Goal: Transaction & Acquisition: Purchase product/service

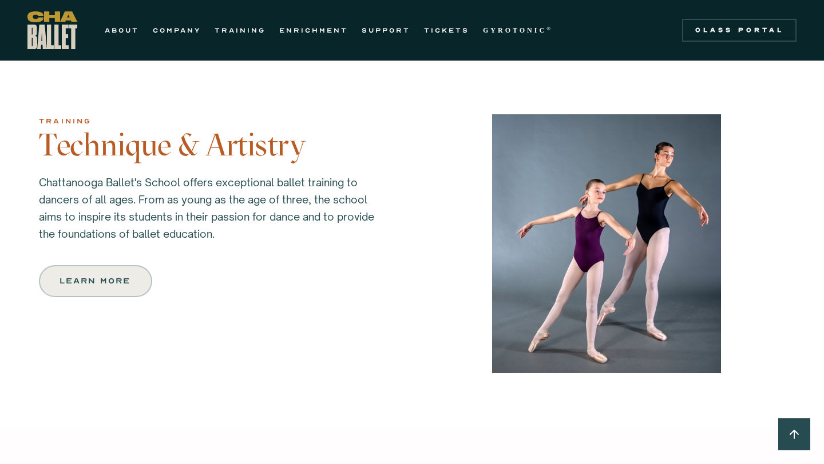
scroll to position [996, 0]
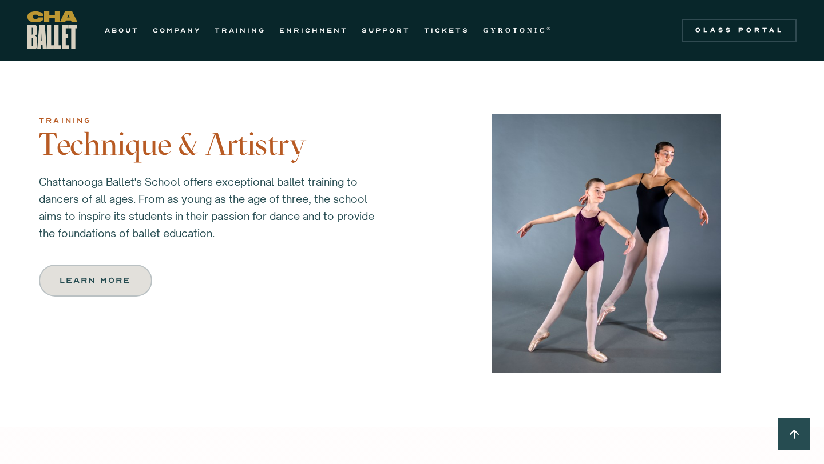
click at [130, 274] on div "Learn more" at bounding box center [96, 281] width 70 height 14
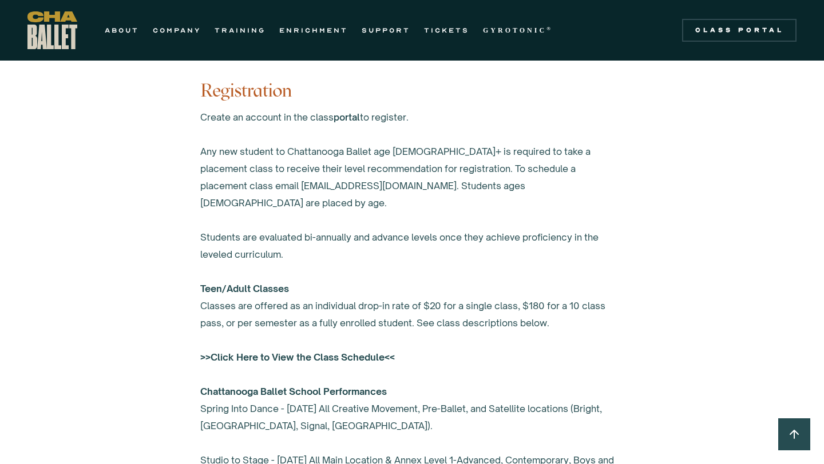
scroll to position [683, 0]
click at [352, 351] on strong ">>Click Here to View the Class Schedule<<" at bounding box center [297, 356] width 194 height 11
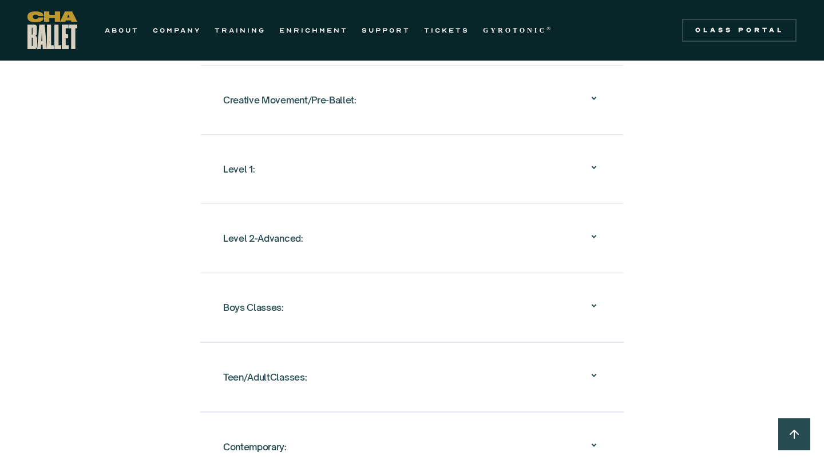
scroll to position [1179, 0]
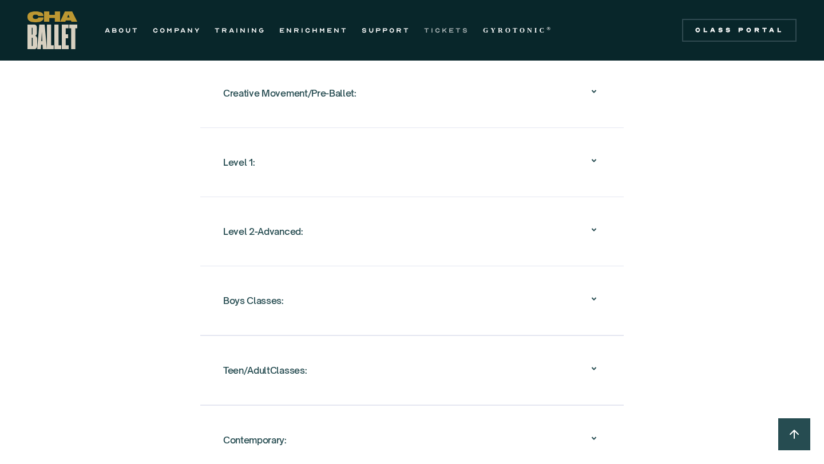
click at [452, 25] on link "TICKETS" at bounding box center [446, 30] width 45 height 14
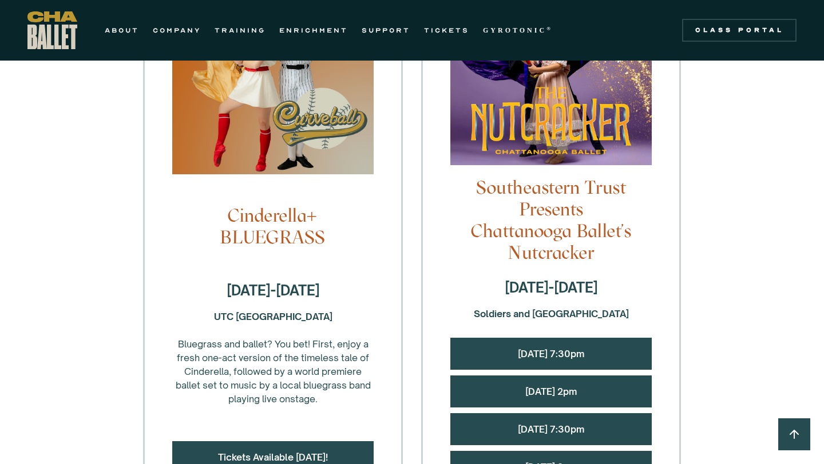
scroll to position [1043, 0]
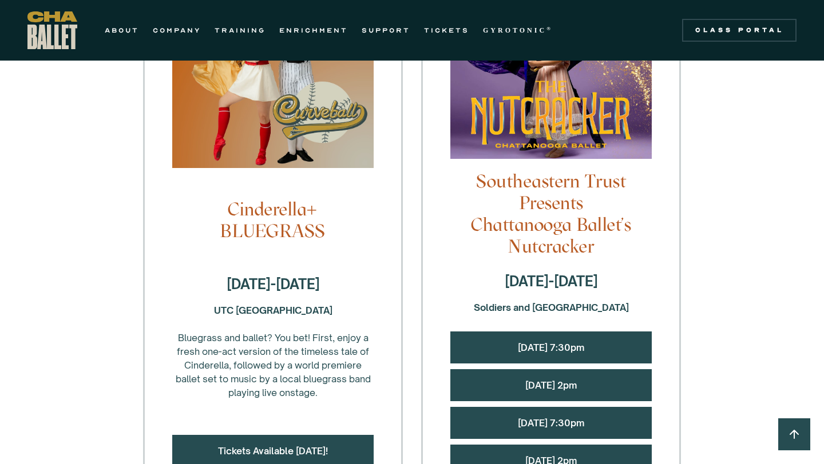
click at [532, 332] on div "[DATE] 7:30pm" at bounding box center [550, 348] width 201 height 32
click at [530, 342] on link "[DATE] 7:30pm" at bounding box center [551, 347] width 66 height 11
